Goal: Task Accomplishment & Management: Manage account settings

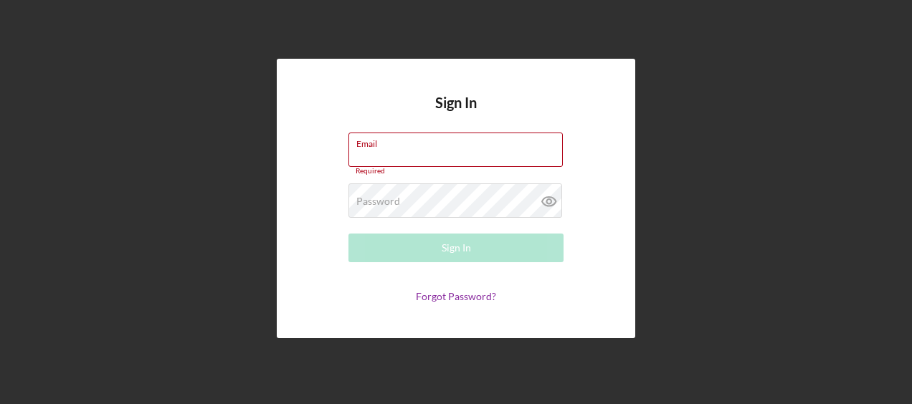
type input "[PERSON_NAME][EMAIL_ADDRESS][PERSON_NAME][DOMAIN_NAME]"
click at [479, 238] on button "Sign In" at bounding box center [456, 248] width 215 height 29
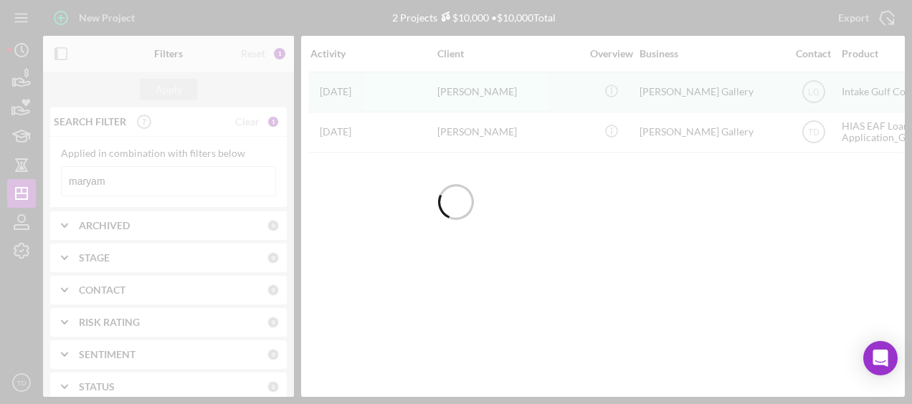
click at [131, 175] on div at bounding box center [456, 202] width 912 height 404
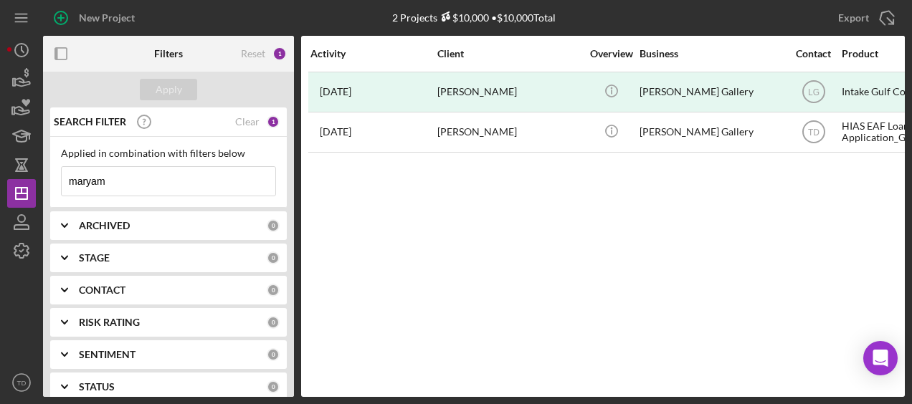
click at [131, 178] on input "maryam" at bounding box center [169, 181] width 214 height 29
drag, startPoint x: 131, startPoint y: 178, endPoint x: 24, endPoint y: 180, distance: 106.9
click at [24, 180] on div "New Project 2 Projects $10,000 • $10,000 Total maryam Export Icon/Export Filter…" at bounding box center [456, 198] width 898 height 397
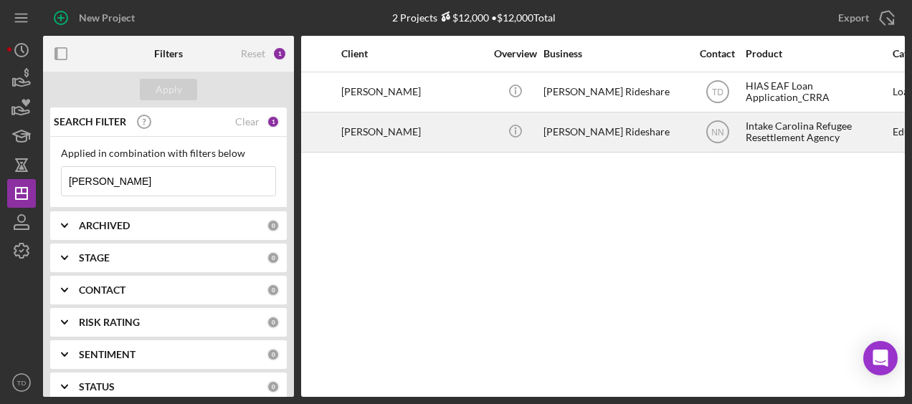
scroll to position [0, 100]
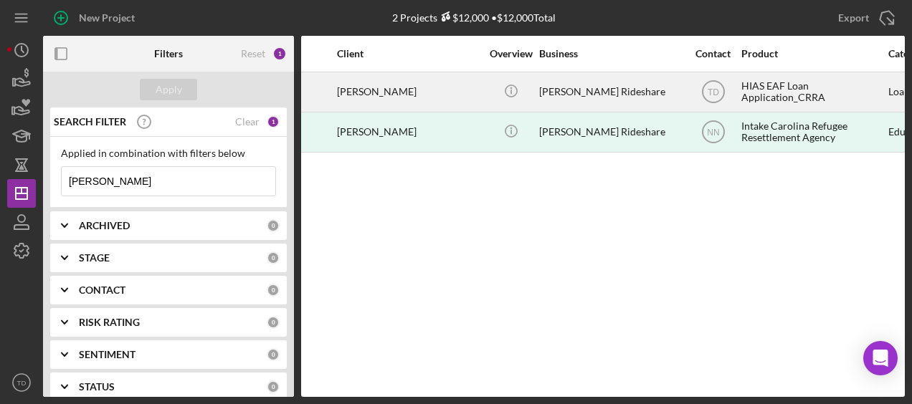
type input "[PERSON_NAME]"
click at [783, 100] on div "HIAS EAF Loan Application_CRRA" at bounding box center [813, 92] width 143 height 38
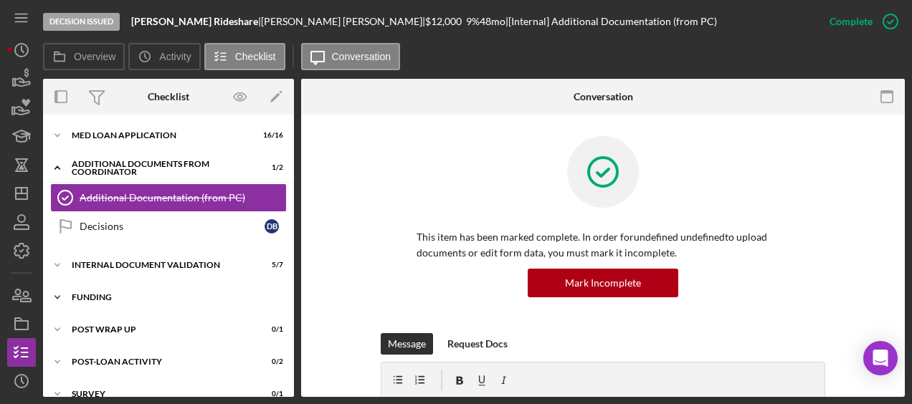
scroll to position [18, 0]
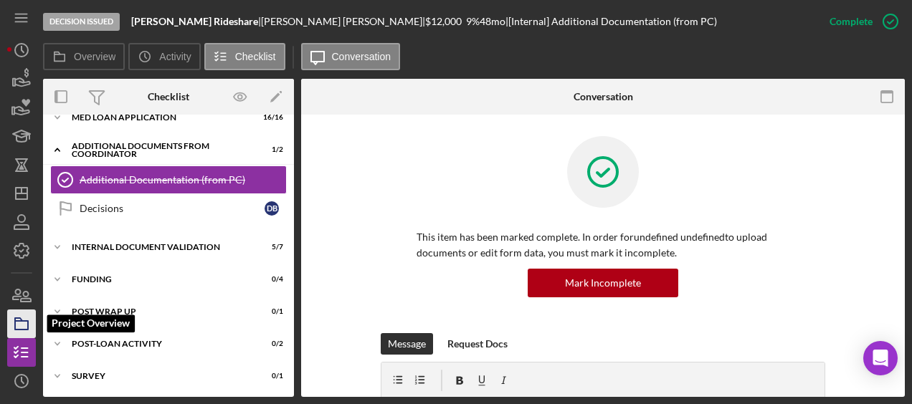
click at [17, 327] on icon "button" at bounding box center [22, 324] width 36 height 36
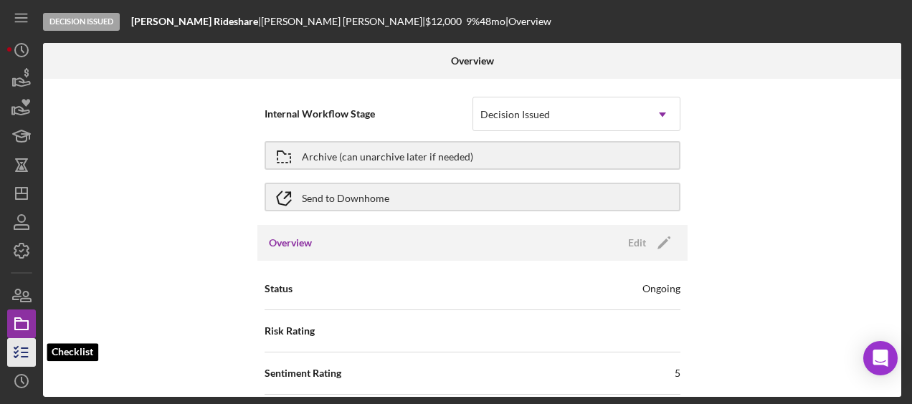
click at [17, 338] on icon "button" at bounding box center [22, 353] width 36 height 36
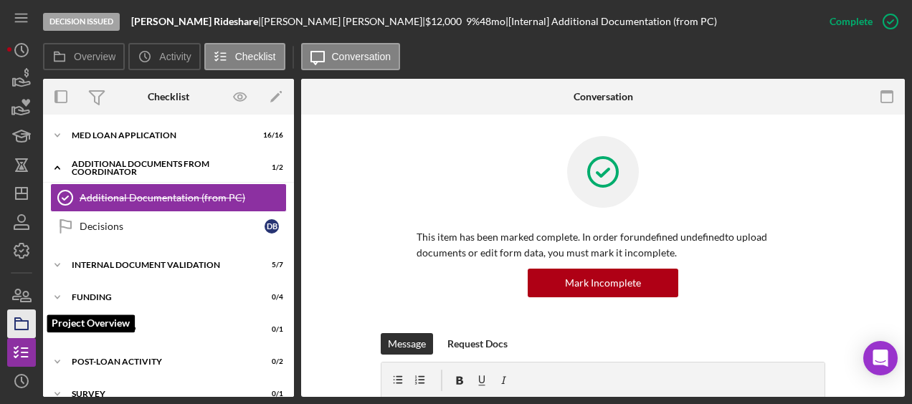
click at [27, 321] on rect "button" at bounding box center [21, 325] width 13 height 9
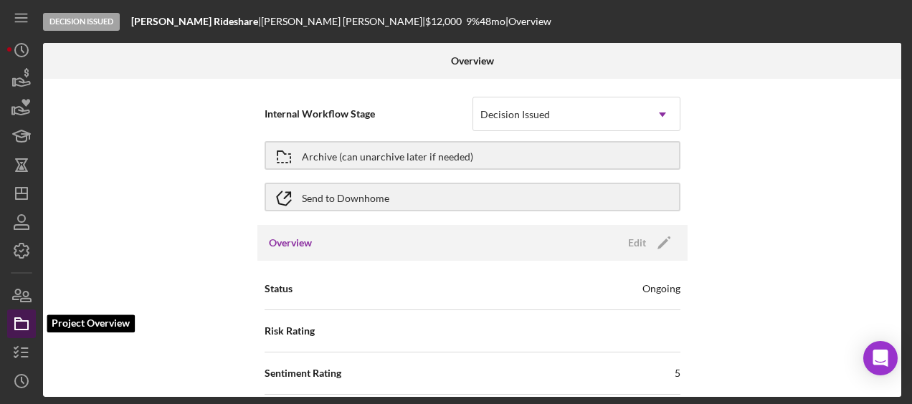
click at [22, 338] on icon "button" at bounding box center [22, 324] width 36 height 36
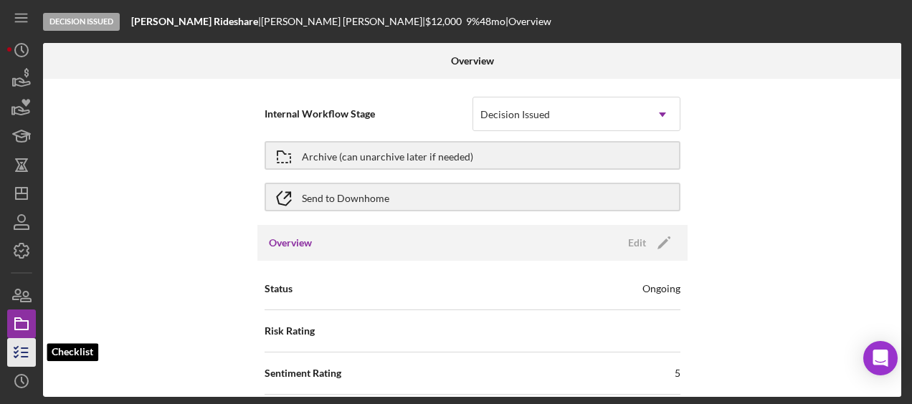
click at [21, 351] on icon "button" at bounding box center [22, 353] width 36 height 36
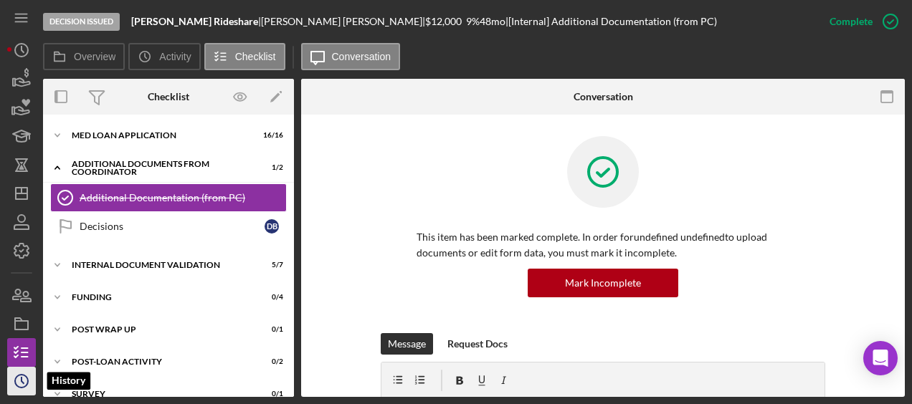
scroll to position [85, 0]
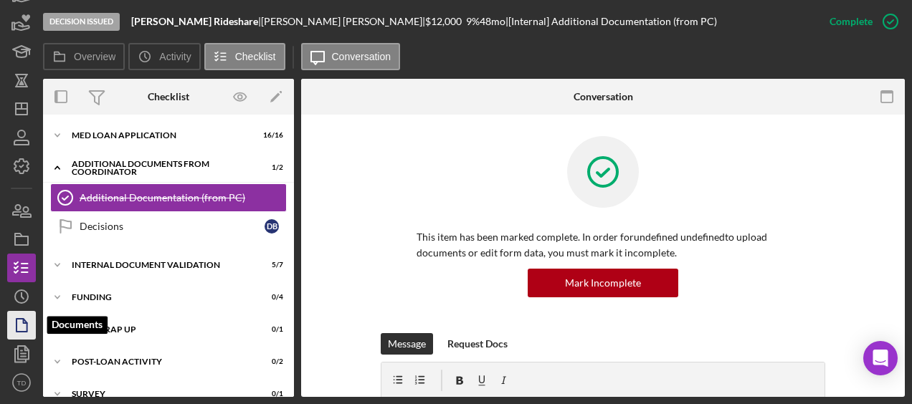
click at [23, 336] on icon "button" at bounding box center [22, 326] width 36 height 36
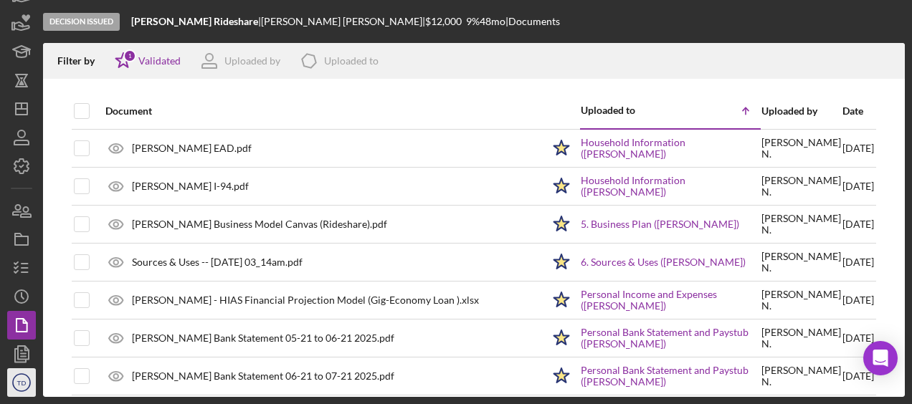
click at [20, 378] on icon "TD" at bounding box center [21, 383] width 29 height 36
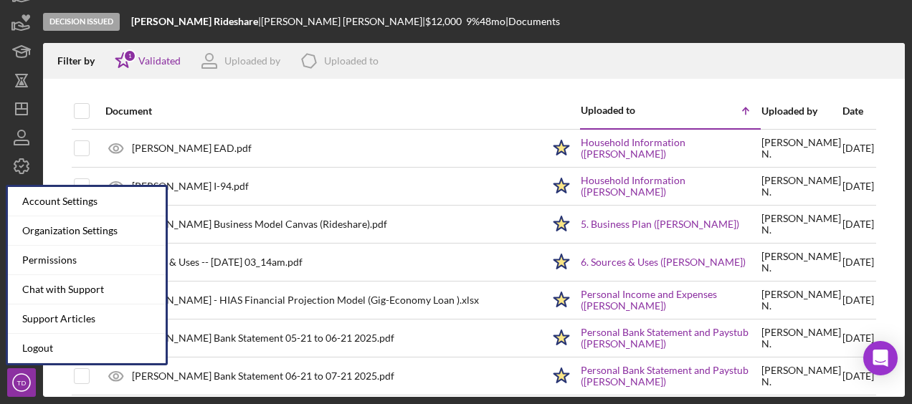
click at [300, 126] on div "Document" at bounding box center [323, 111] width 437 height 34
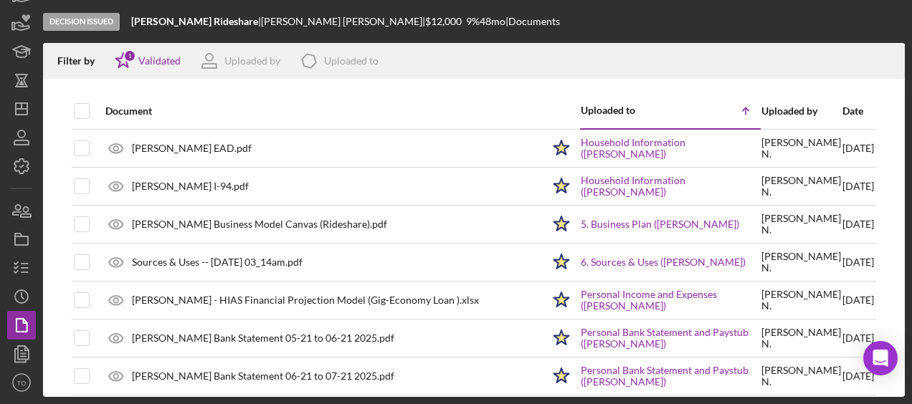
click at [2, 354] on div "Decision Issued [PERSON_NAME] | [PERSON_NAME] | $12,000 9 % 48 mo | Documents F…" at bounding box center [456, 202] width 912 height 404
click at [11, 357] on icon "button" at bounding box center [22, 354] width 36 height 36
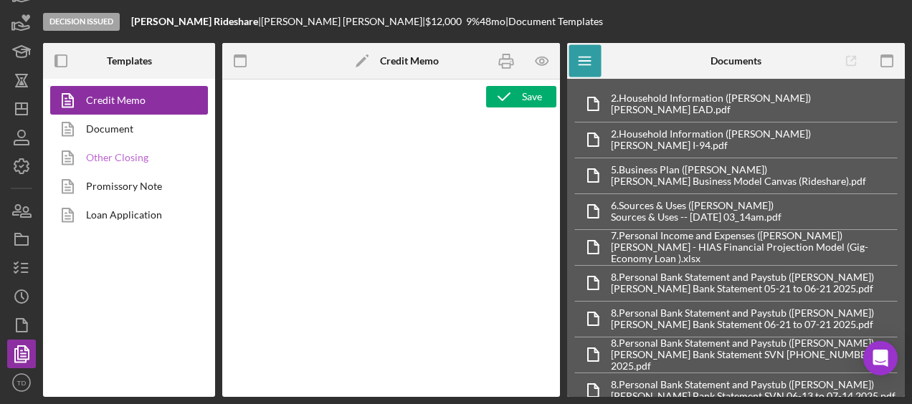
type textarea "<h2>Eligibility Documents Uploaded<img src="[URL][DOMAIN_NAME]" alt="HIAS Econo…"
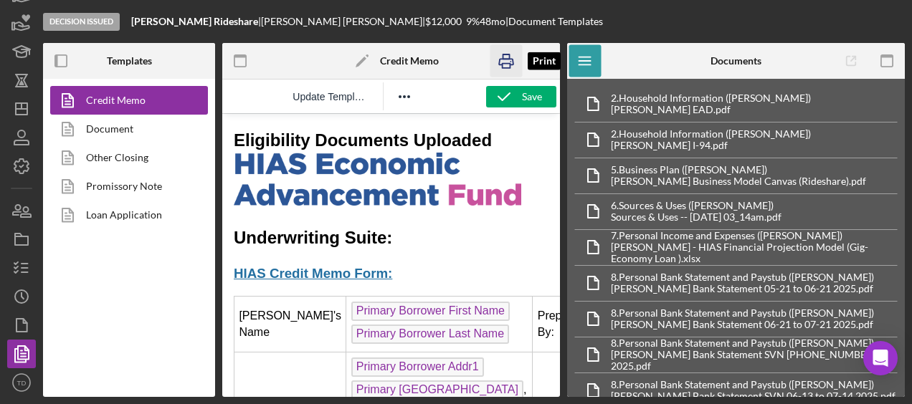
click at [511, 72] on icon "button" at bounding box center [507, 61] width 32 height 32
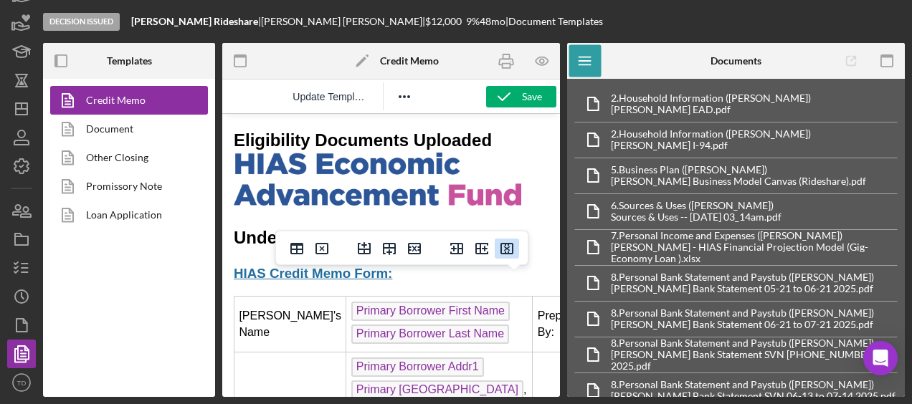
click at [506, 248] on icon "Delete column" at bounding box center [507, 248] width 13 height 11
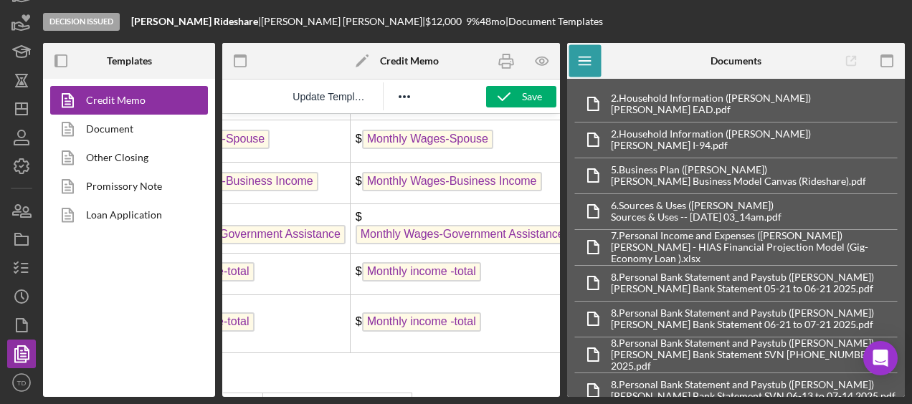
scroll to position [3471, 0]
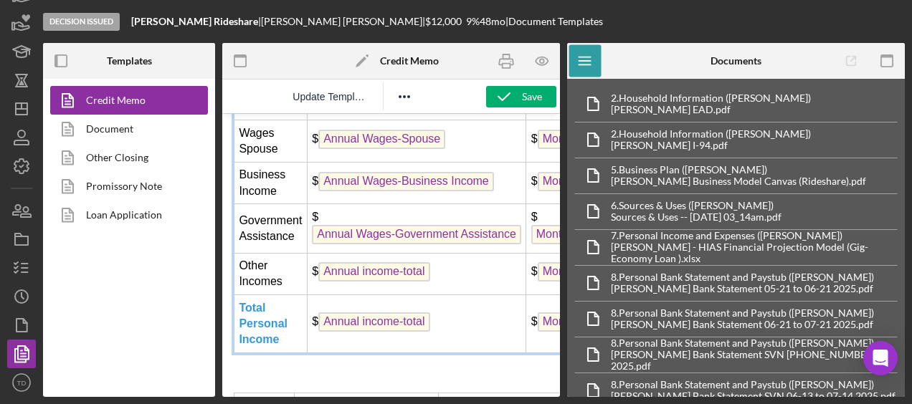
click at [268, 204] on td "Business Income" at bounding box center [271, 183] width 73 height 42
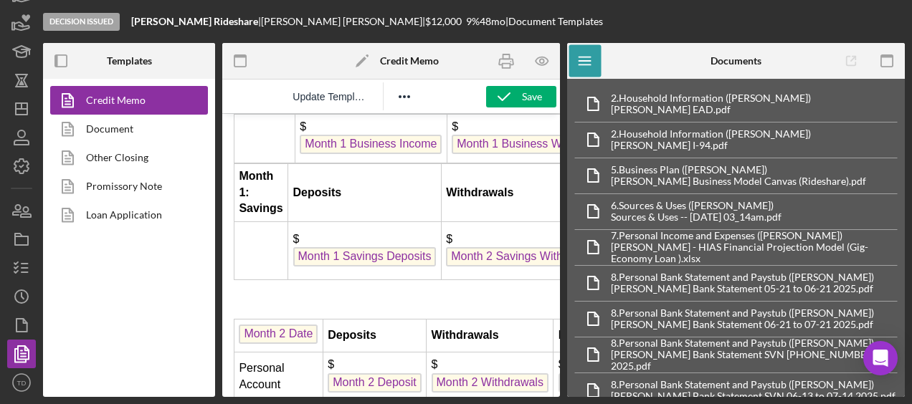
scroll to position [4527, 0]
click at [266, 108] on strong "Month 1: Business Account" at bounding box center [264, 85] width 51 height 44
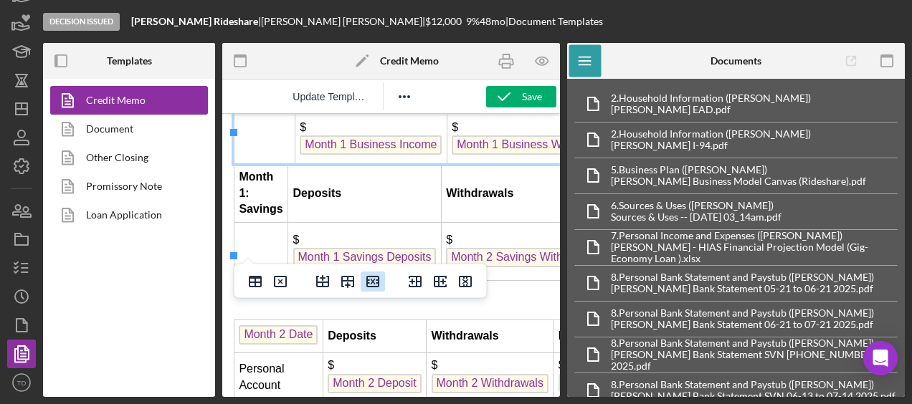
click at [382, 285] on button "Delete row" at bounding box center [373, 282] width 24 height 20
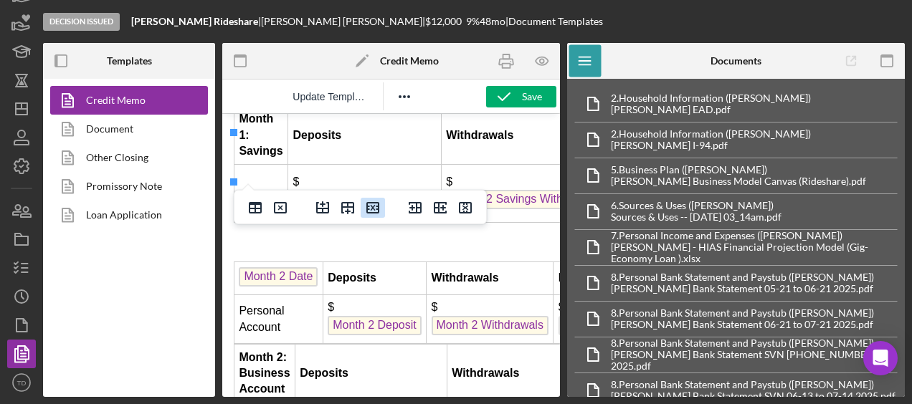
click at [376, 204] on icon "Delete row" at bounding box center [372, 207] width 17 height 17
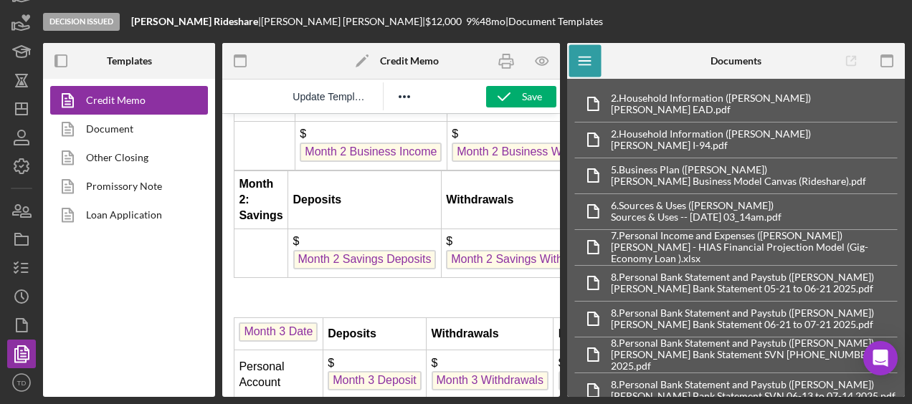
scroll to position [4760, 0]
click at [267, 113] on strong "Month 2: Business Account" at bounding box center [264, 91] width 51 height 44
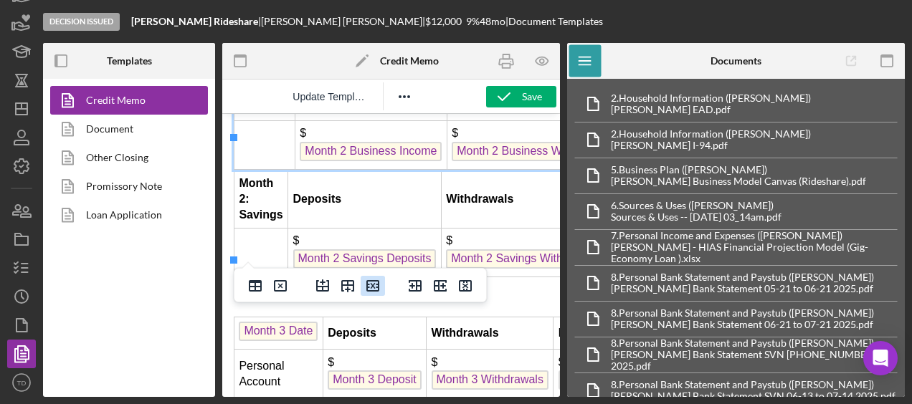
click at [377, 283] on icon "Delete row" at bounding box center [372, 286] width 17 height 17
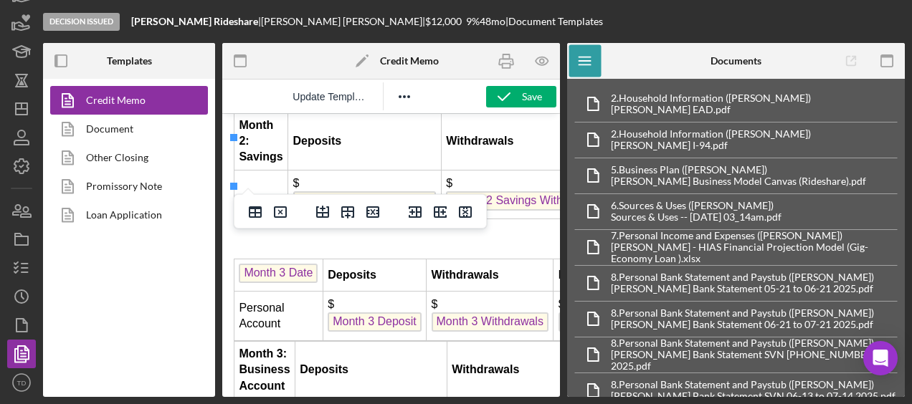
click at [379, 225] on div at bounding box center [348, 212] width 93 height 28
click at [373, 215] on icon "Delete row" at bounding box center [372, 212] width 17 height 17
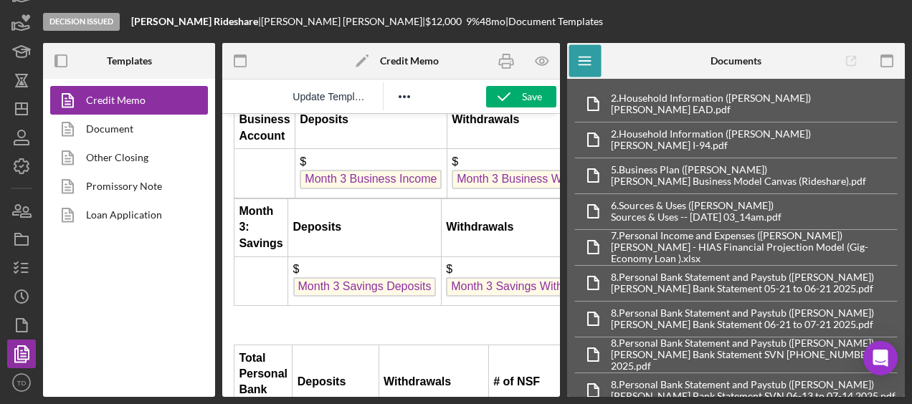
scroll to position [4961, 0]
click at [262, 141] on strong "Month 3: Business Account" at bounding box center [264, 119] width 51 height 44
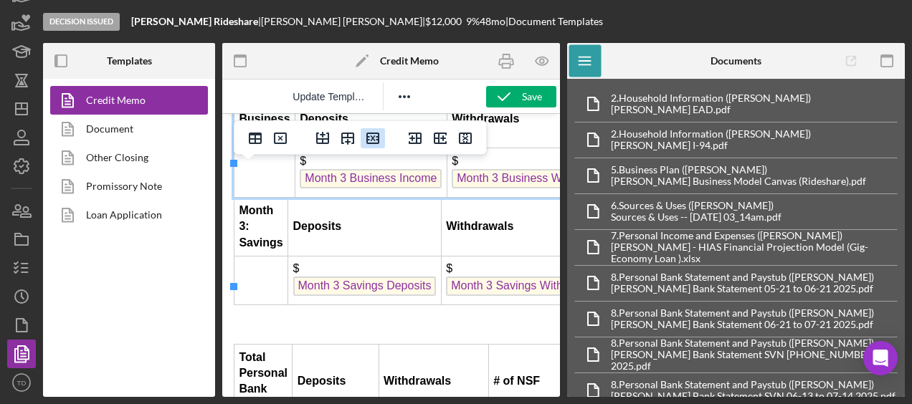
click at [373, 135] on icon "Delete row" at bounding box center [372, 138] width 17 height 17
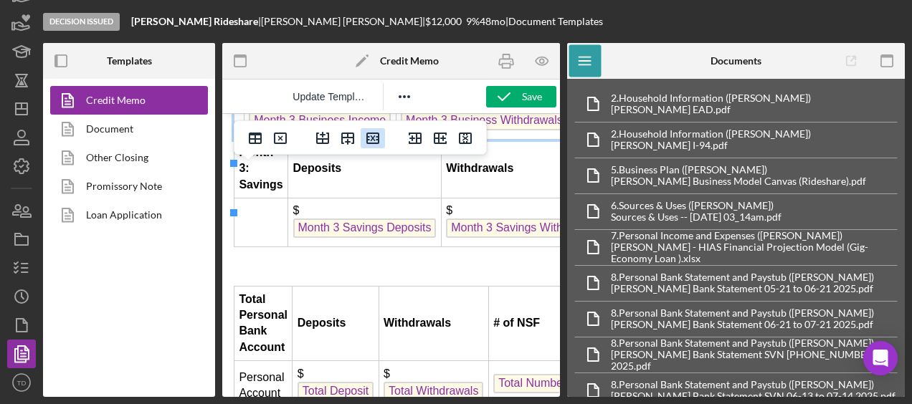
click at [371, 145] on icon "Delete row" at bounding box center [372, 138] width 17 height 17
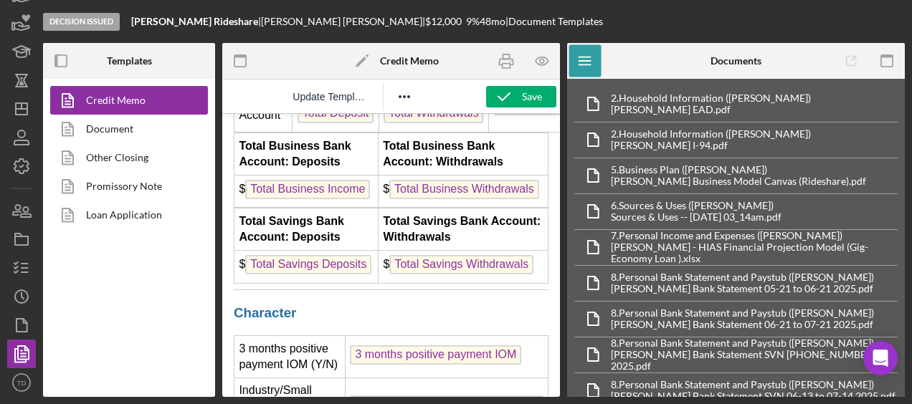
scroll to position [5191, 0]
click at [338, 167] on strong "Total Business Bank Account: Deposits" at bounding box center [295, 153] width 112 height 28
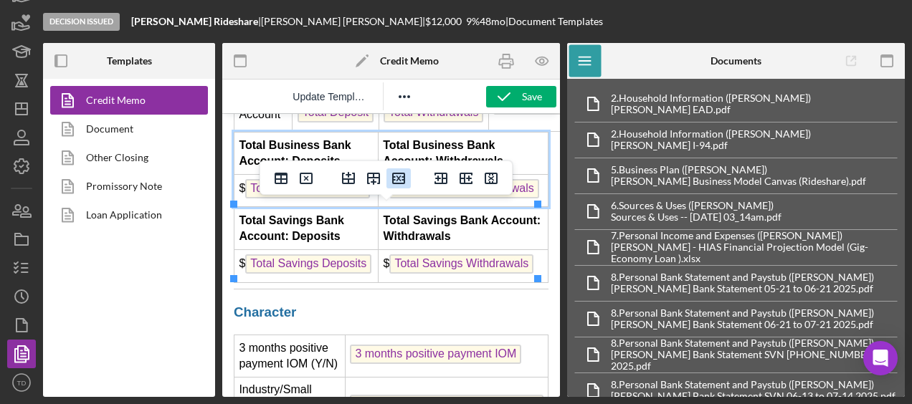
click at [396, 175] on icon "Delete row" at bounding box center [398, 178] width 17 height 17
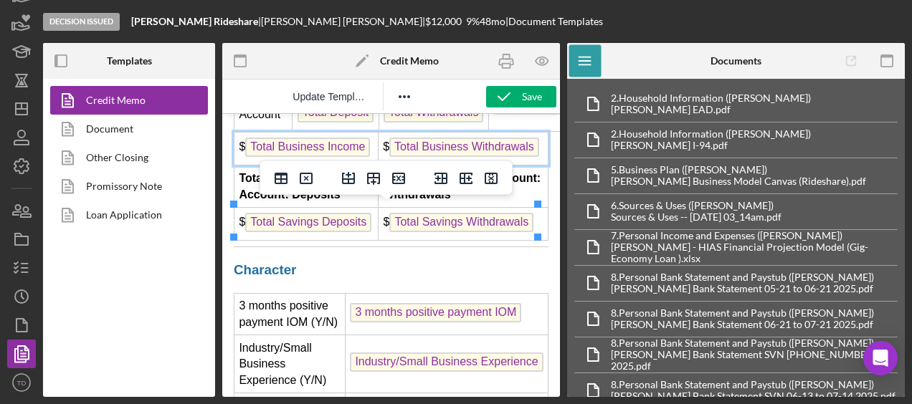
click at [396, 175] on icon "Delete row" at bounding box center [398, 178] width 17 height 17
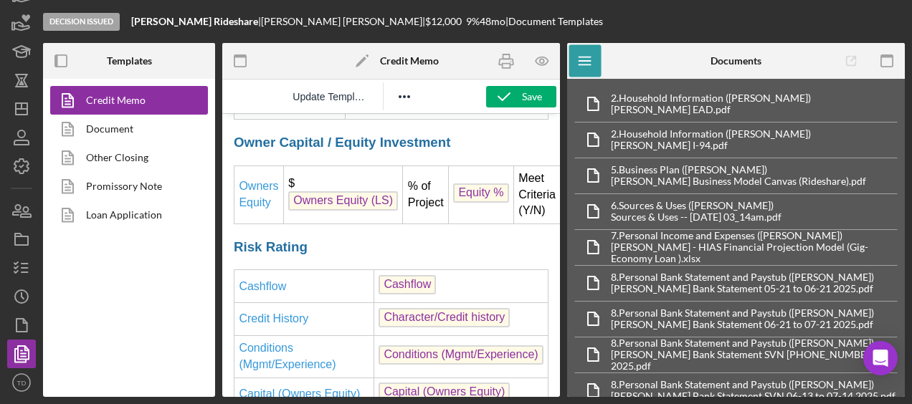
scroll to position [5473, 0]
click at [507, 97] on icon "button" at bounding box center [504, 97] width 36 height 36
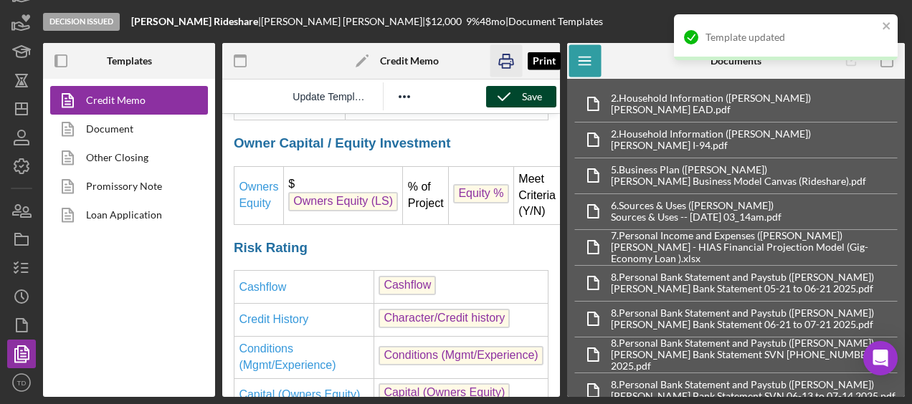
click at [503, 62] on icon "button" at bounding box center [507, 61] width 32 height 32
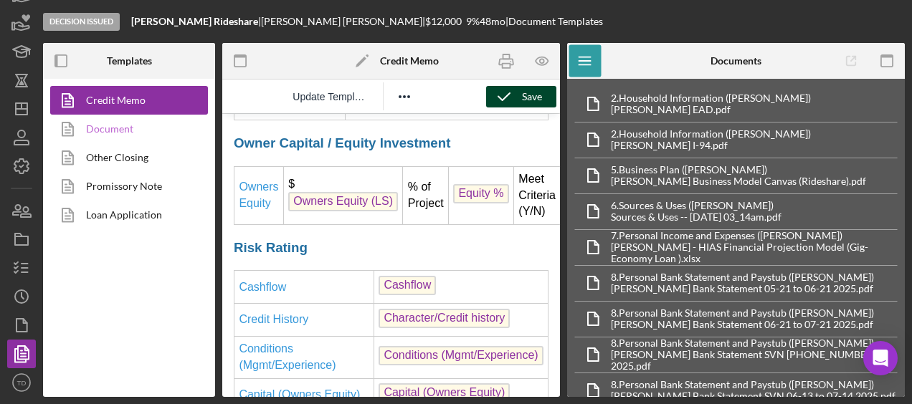
click at [108, 139] on link "Document" at bounding box center [125, 129] width 151 height 29
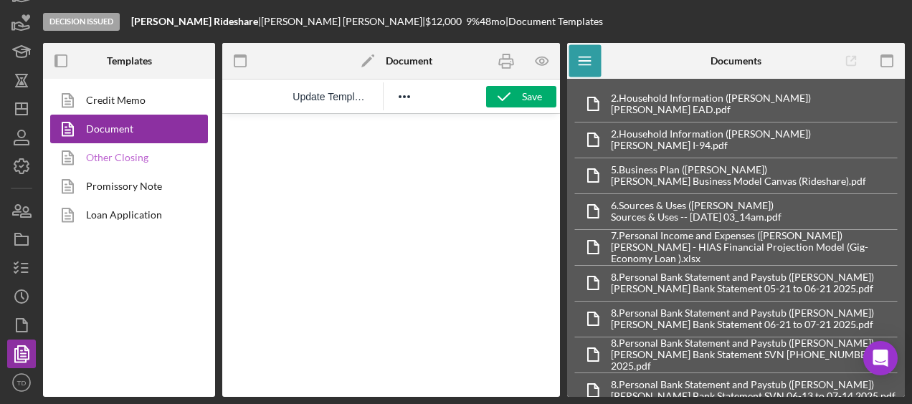
click at [164, 171] on link "Other Closing" at bounding box center [125, 157] width 151 height 29
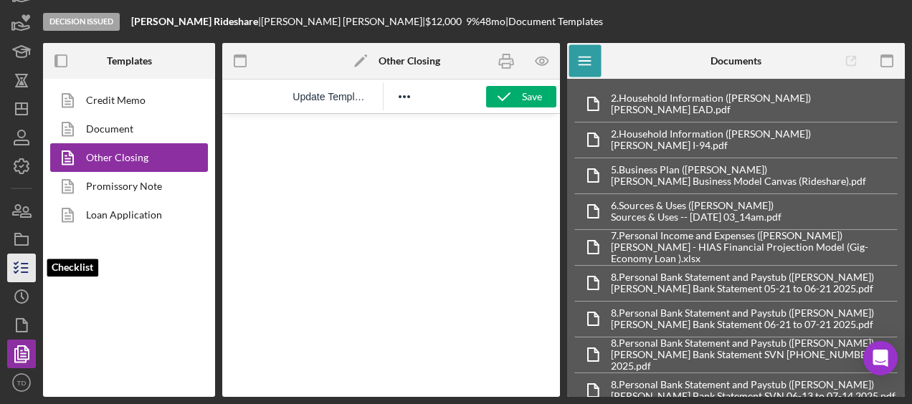
click at [27, 269] on icon "button" at bounding box center [22, 268] width 36 height 36
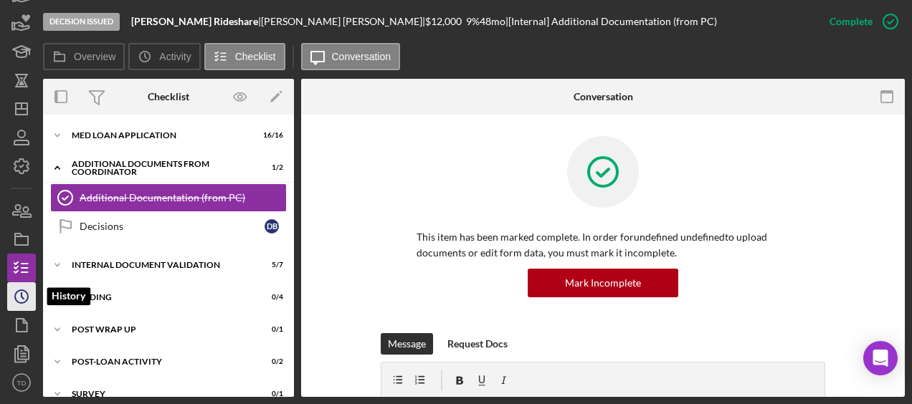
click at [28, 307] on icon "Icon/History" at bounding box center [22, 297] width 36 height 36
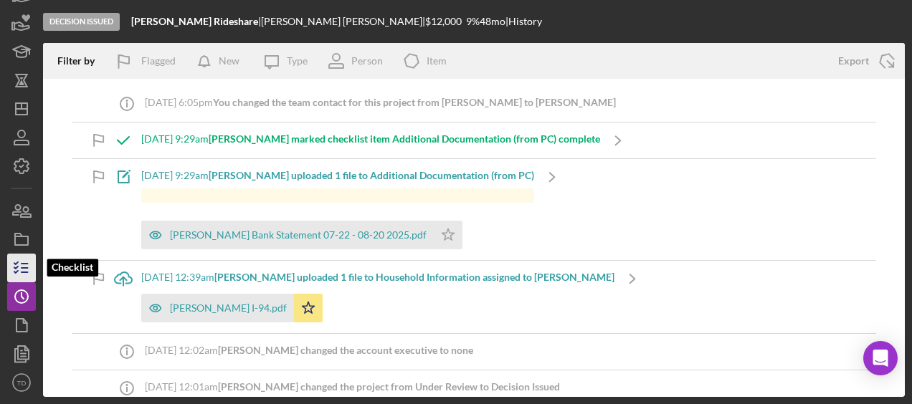
click at [17, 276] on icon "button" at bounding box center [22, 268] width 36 height 36
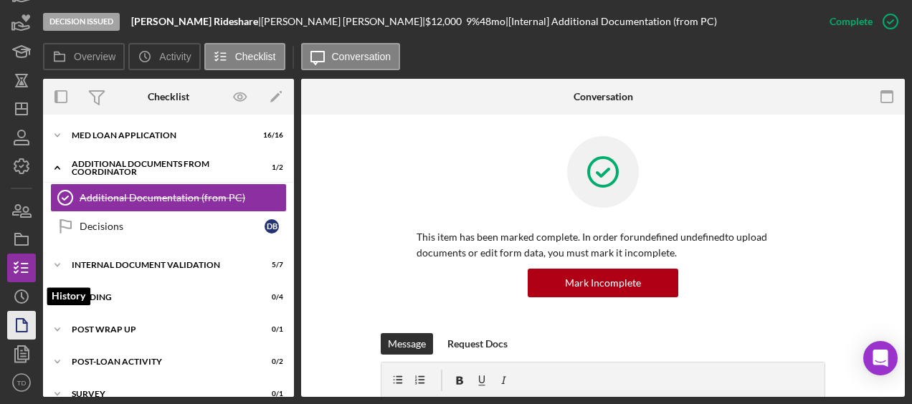
click at [24, 318] on icon "button" at bounding box center [22, 326] width 36 height 36
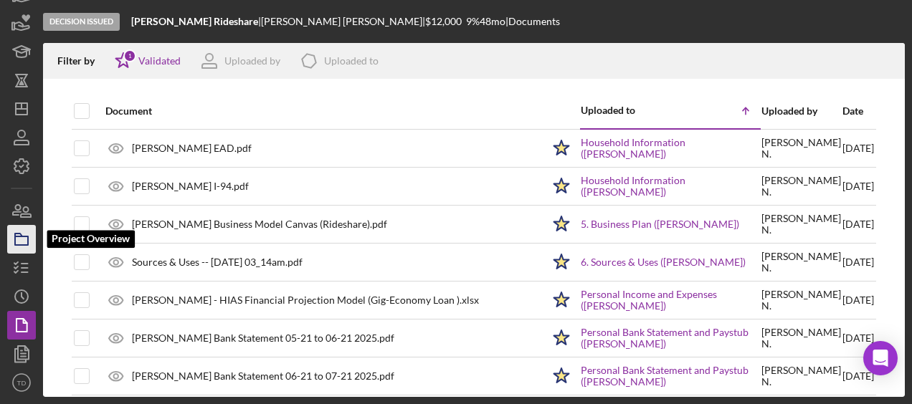
click at [17, 248] on icon "button" at bounding box center [22, 240] width 36 height 36
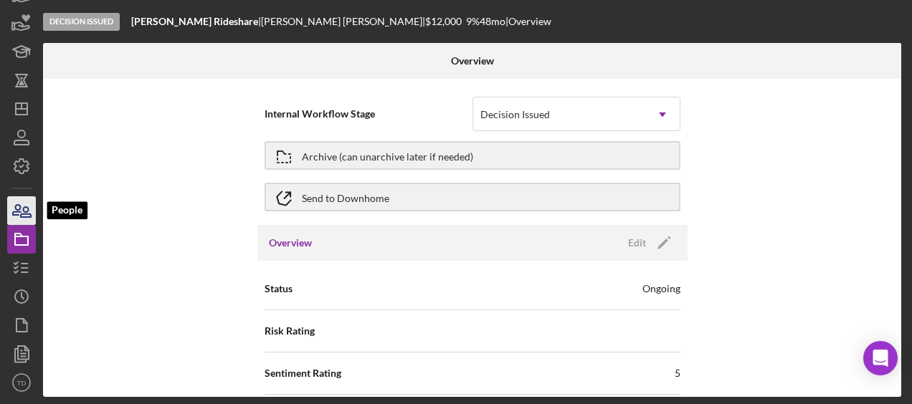
click at [11, 206] on icon "button" at bounding box center [22, 211] width 36 height 36
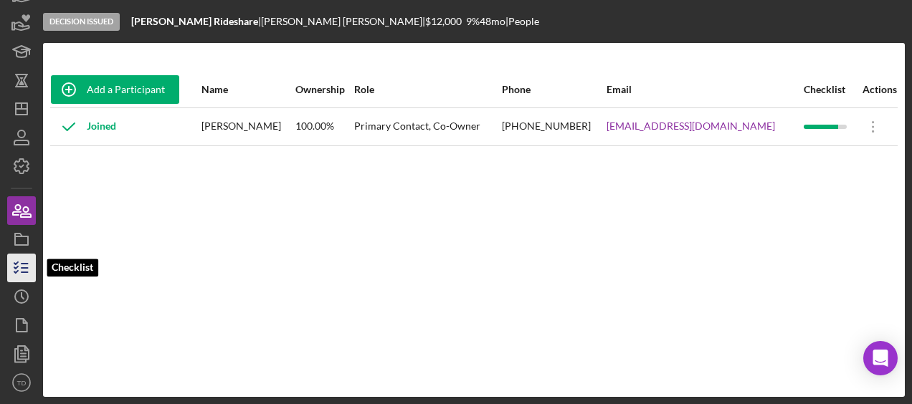
click at [24, 268] on line "button" at bounding box center [25, 268] width 6 height 0
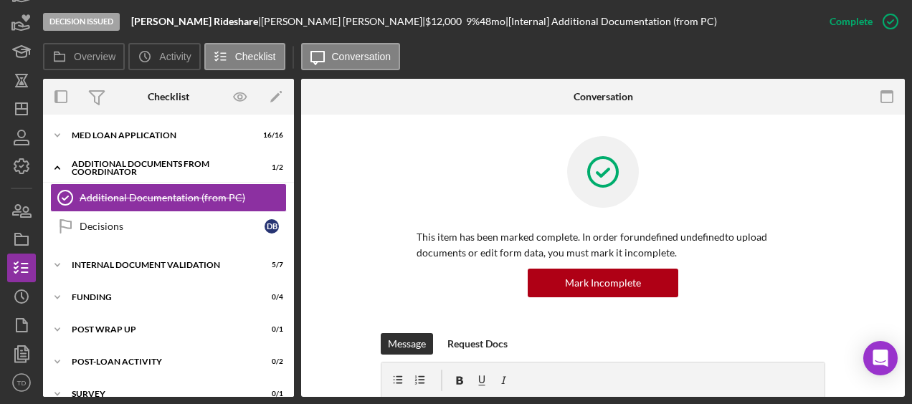
click at [99, 230] on div "Icon/Expander MED Loan Application 16 / 16 Icon/Expander Additional Documents f…" at bounding box center [168, 266] width 251 height 288
click at [94, 261] on div "Internal Document Validation" at bounding box center [174, 265] width 204 height 9
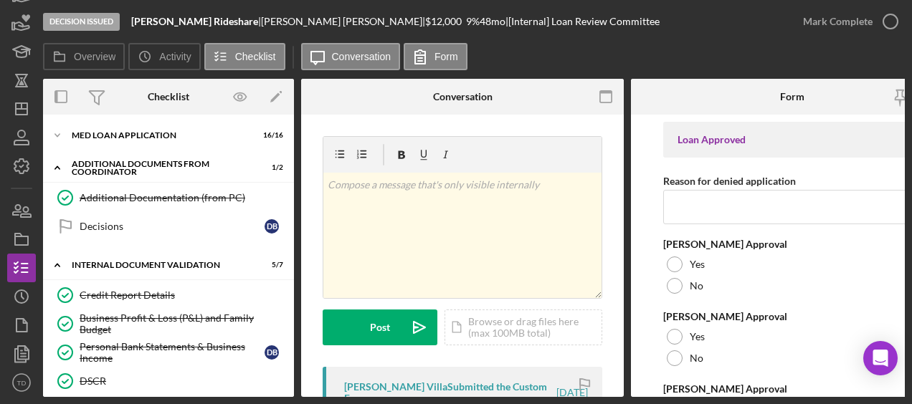
type textarea "Mercy Investment Services"
type input "$11,207.97"
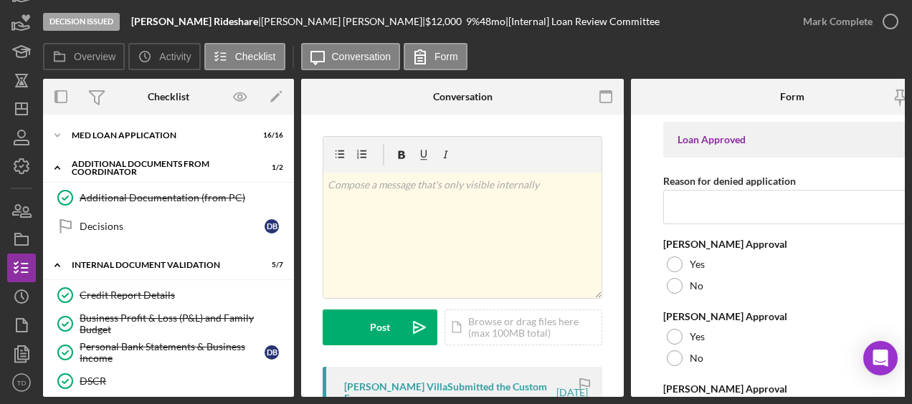
type input "[DATE]"
type input "$11,207.97"
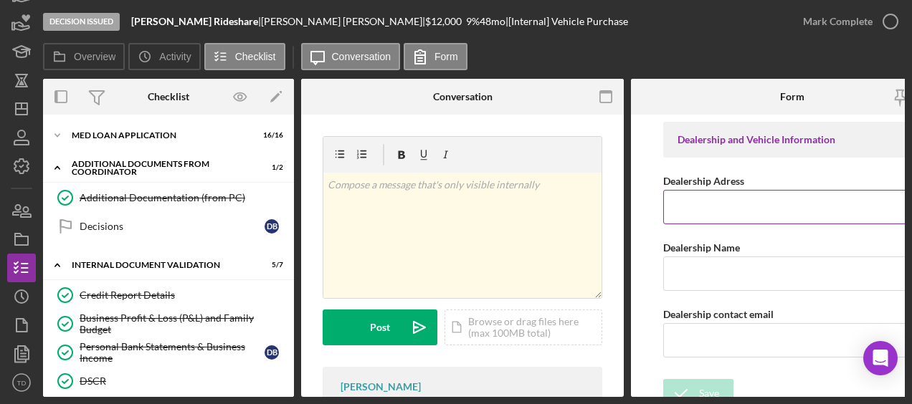
paste input "[STREET_ADDRESS][PERSON_NAME]"
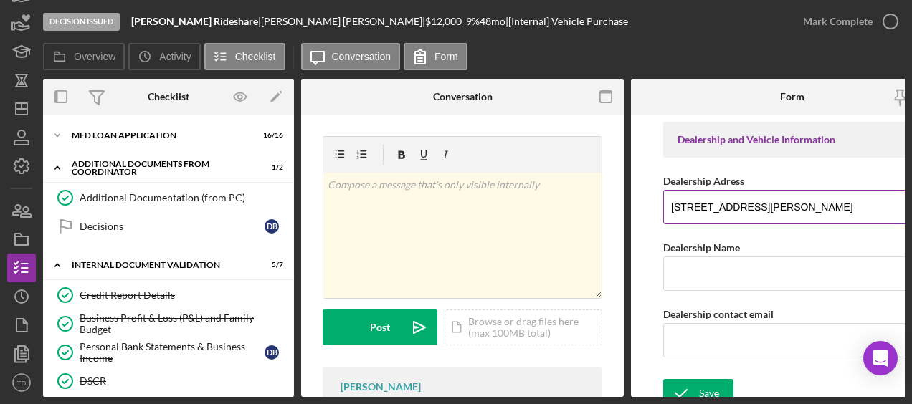
click at [671, 202] on input "[STREET_ADDRESS][PERSON_NAME]" at bounding box center [792, 207] width 258 height 34
type input "[STREET_ADDRESS][PERSON_NAME]"
click at [757, 270] on input "Dealership Name" at bounding box center [792, 274] width 258 height 34
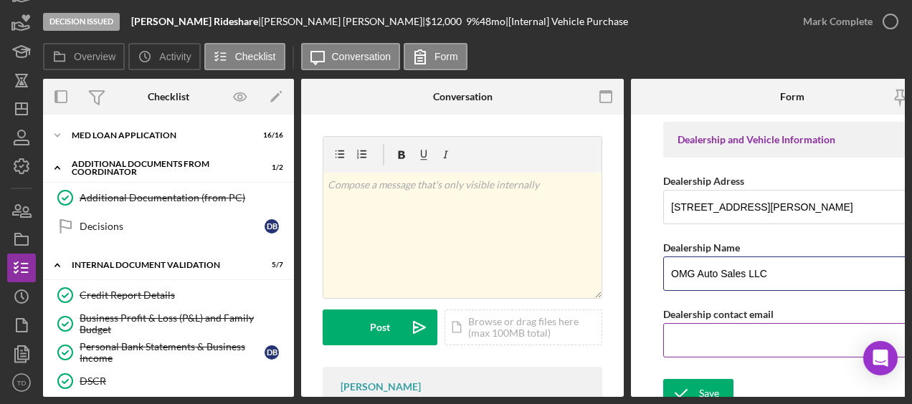
type input "OMG Auto Sales LLC"
click at [691, 338] on input "Dealership contact email" at bounding box center [792, 340] width 258 height 34
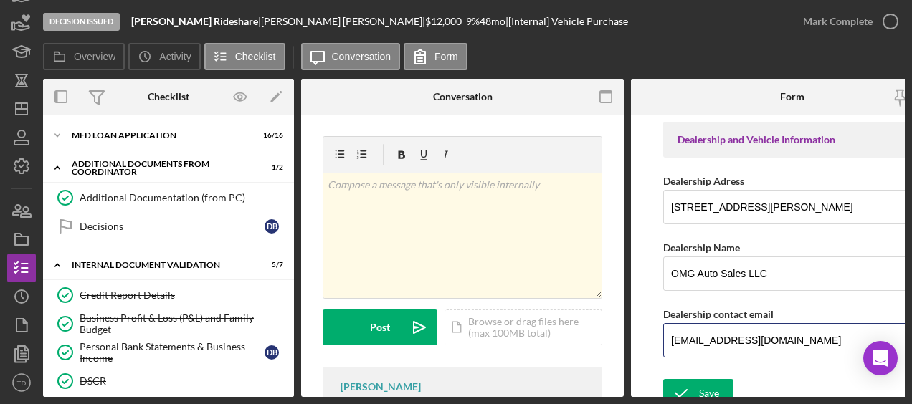
type input "[EMAIL_ADDRESS][DOMAIN_NAME]"
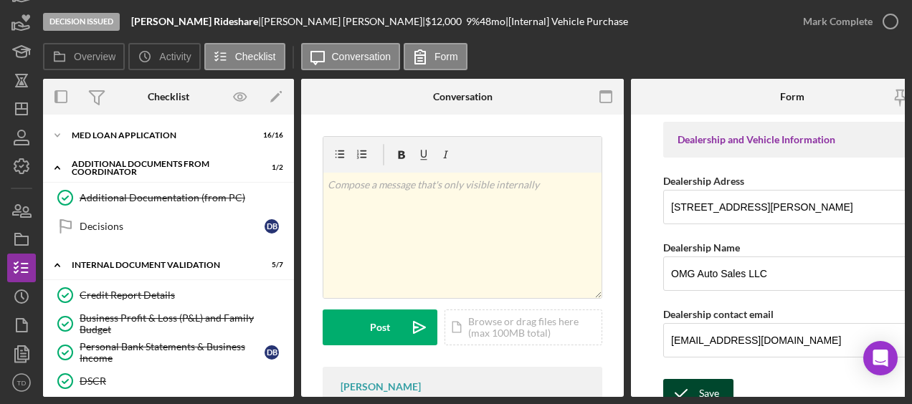
click at [712, 379] on div "Save" at bounding box center [709, 393] width 20 height 29
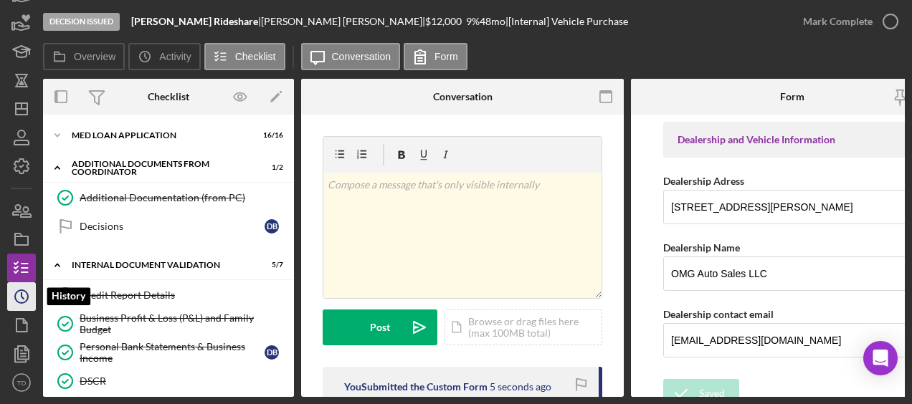
click at [35, 293] on icon "Icon/History" at bounding box center [22, 297] width 36 height 36
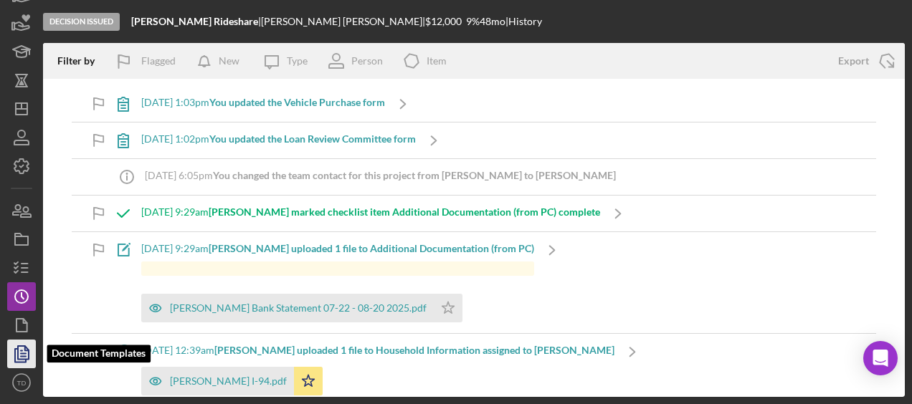
click at [27, 354] on icon "button" at bounding box center [22, 354] width 36 height 36
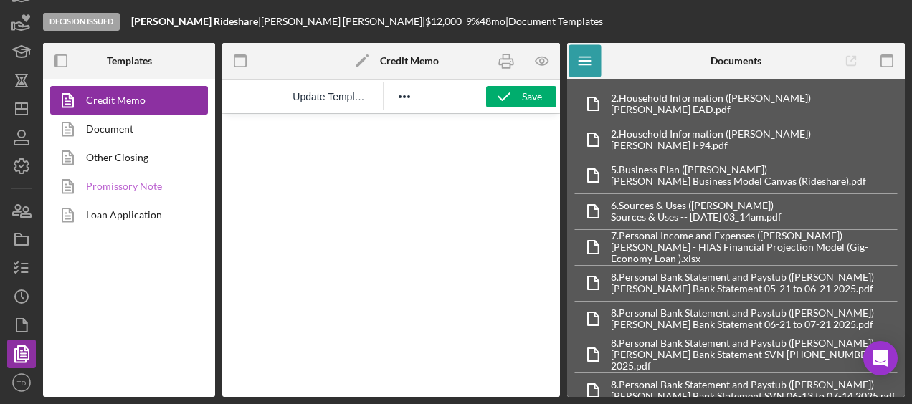
click at [108, 192] on link "Promissory Note" at bounding box center [125, 186] width 151 height 29
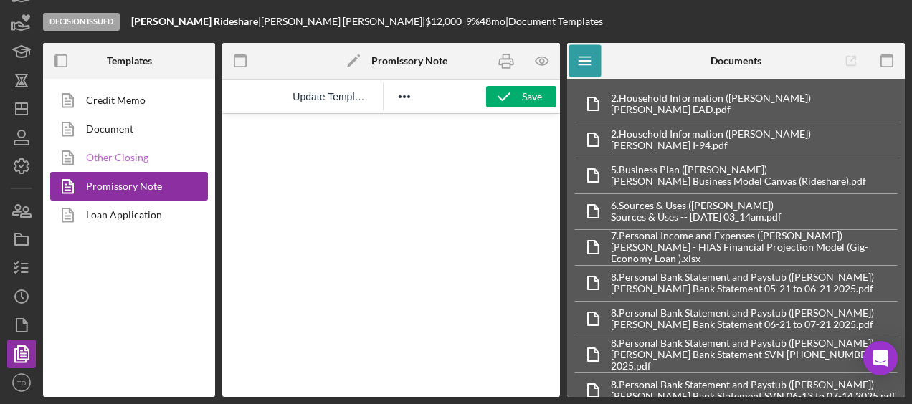
click at [110, 163] on link "Other Closing" at bounding box center [125, 157] width 151 height 29
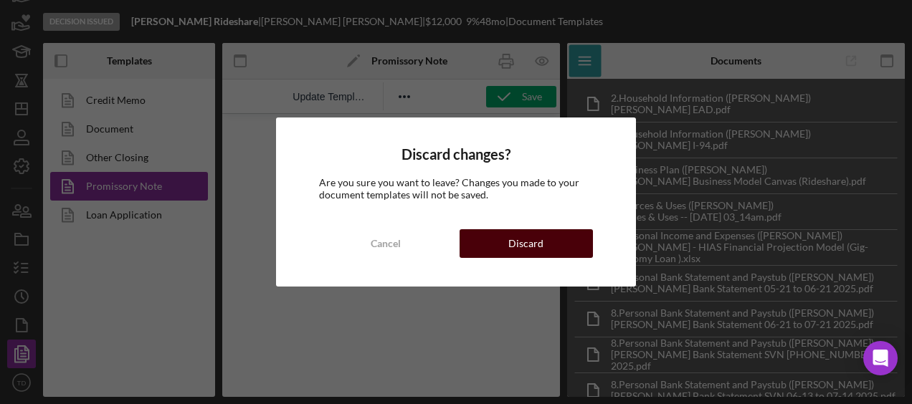
click at [529, 245] on div "Discard" at bounding box center [525, 243] width 35 height 29
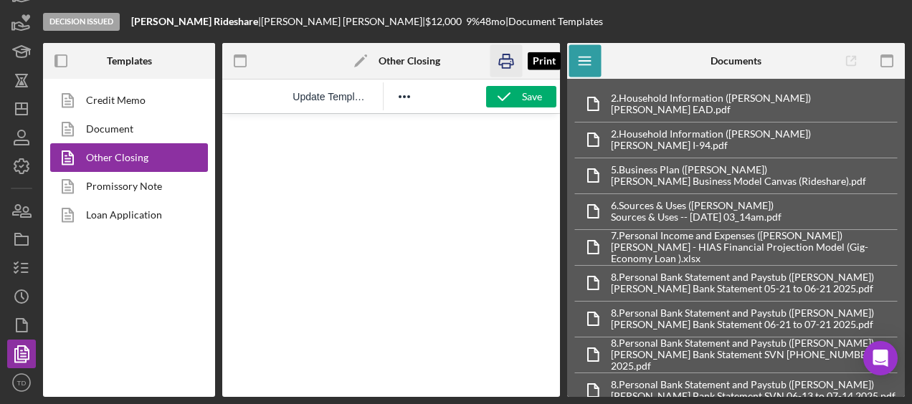
click at [508, 65] on icon "button" at bounding box center [507, 61] width 32 height 32
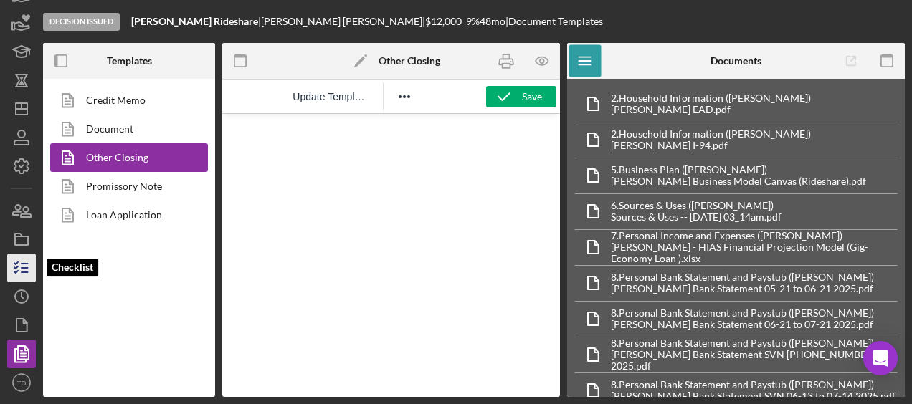
click at [23, 267] on icon "button" at bounding box center [22, 268] width 36 height 36
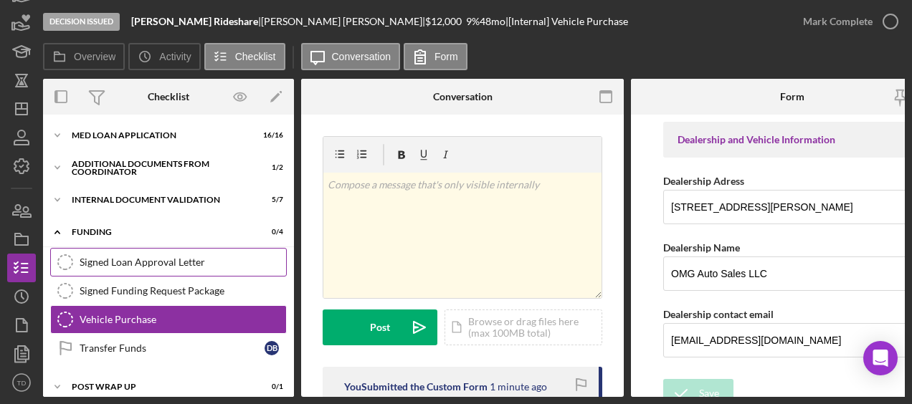
click at [148, 260] on div "Signed Loan Approval Letter" at bounding box center [183, 262] width 207 height 11
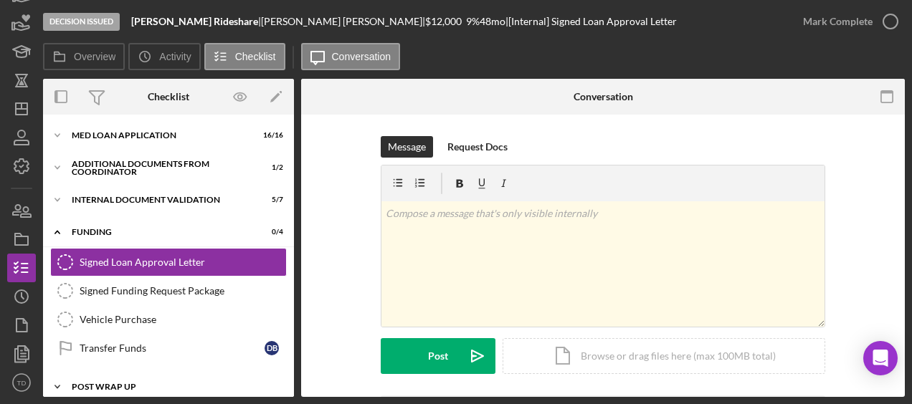
click at [124, 383] on div "Post Wrap Up" at bounding box center [174, 387] width 204 height 9
click at [116, 171] on div "Additional Documents from Coordinator" at bounding box center [174, 168] width 204 height 9
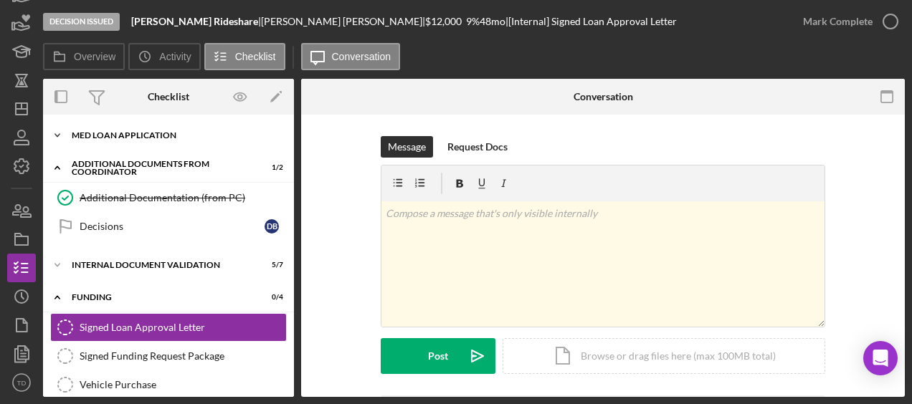
click at [111, 135] on div "MED Loan Application" at bounding box center [174, 135] width 204 height 9
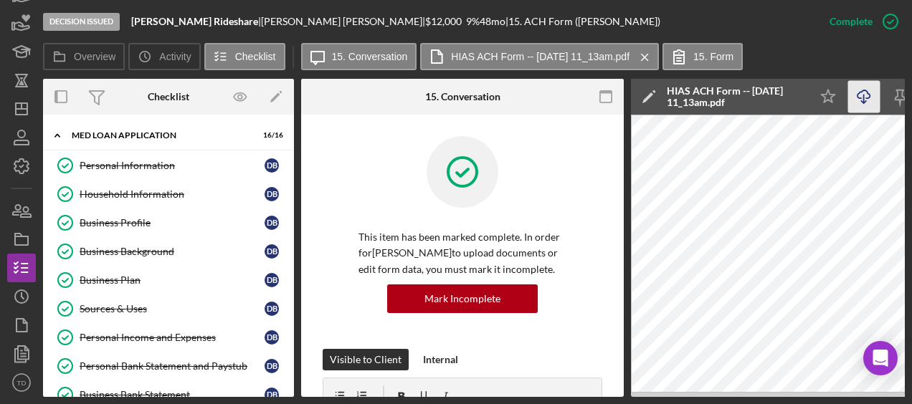
click at [848, 102] on icon "Icon/Download" at bounding box center [864, 97] width 32 height 32
